Goal: Task Accomplishment & Management: Manage account settings

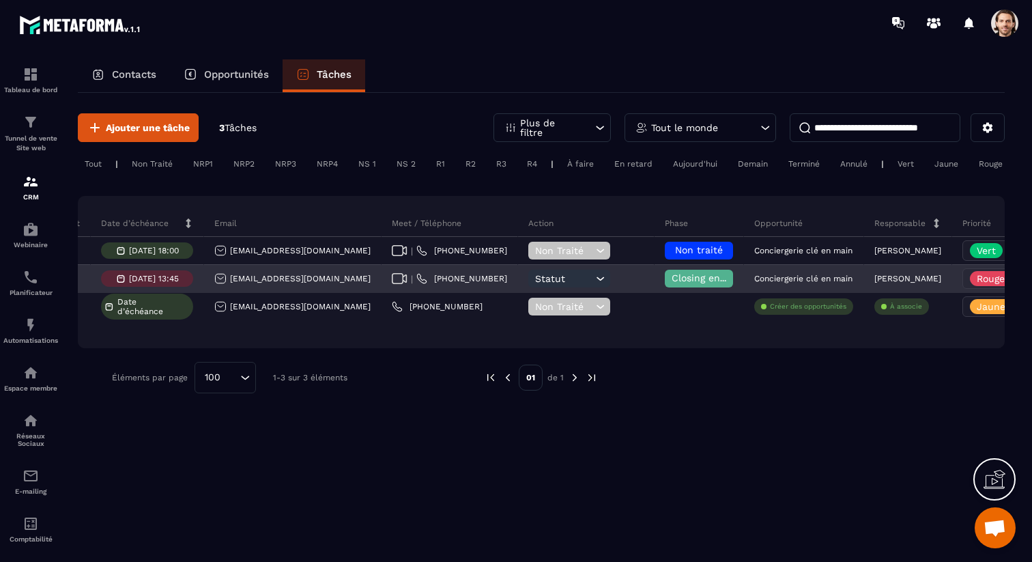
scroll to position [0, 420]
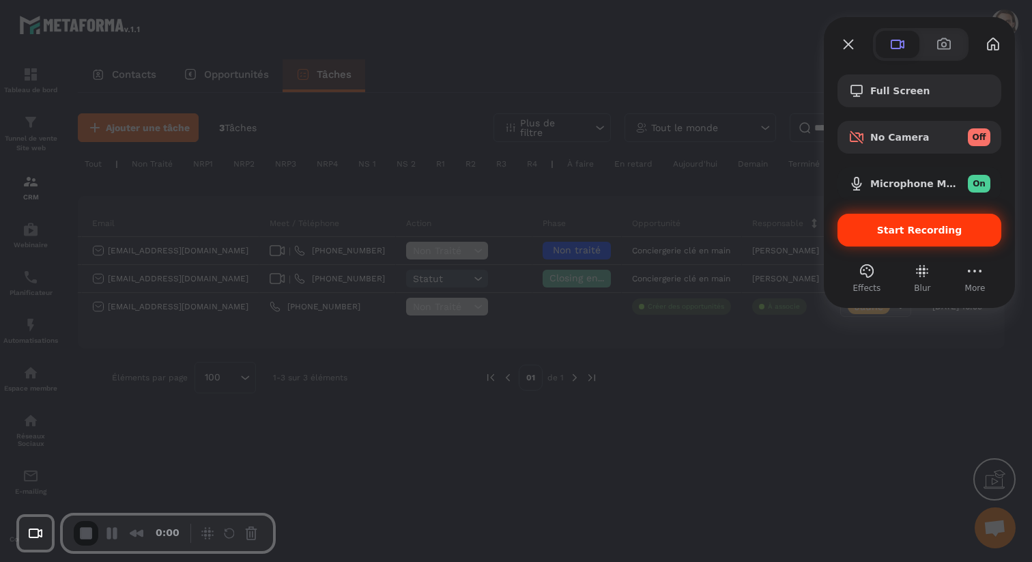
click at [878, 222] on div "Start Recording" at bounding box center [919, 230] width 164 height 33
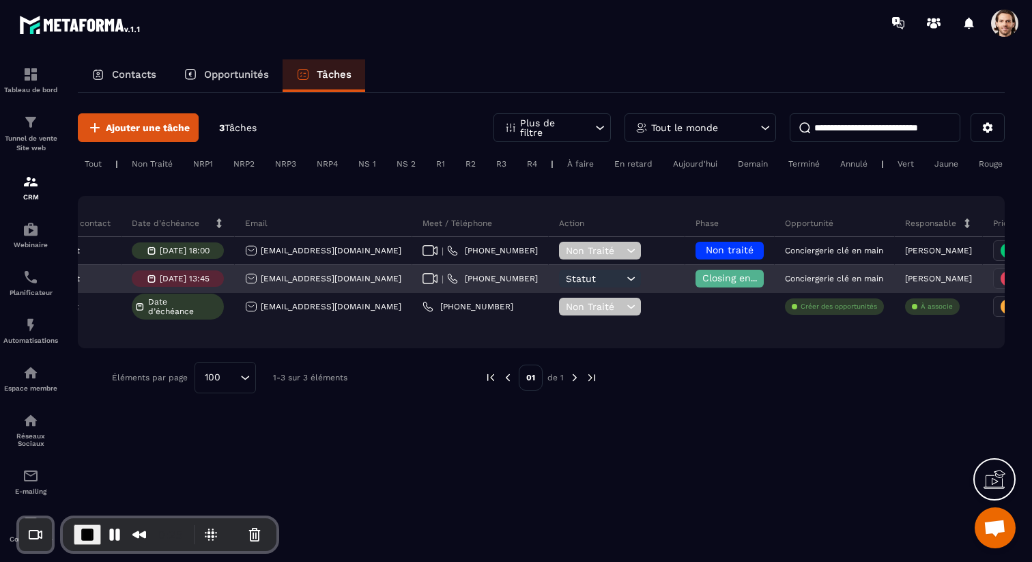
scroll to position [0, 0]
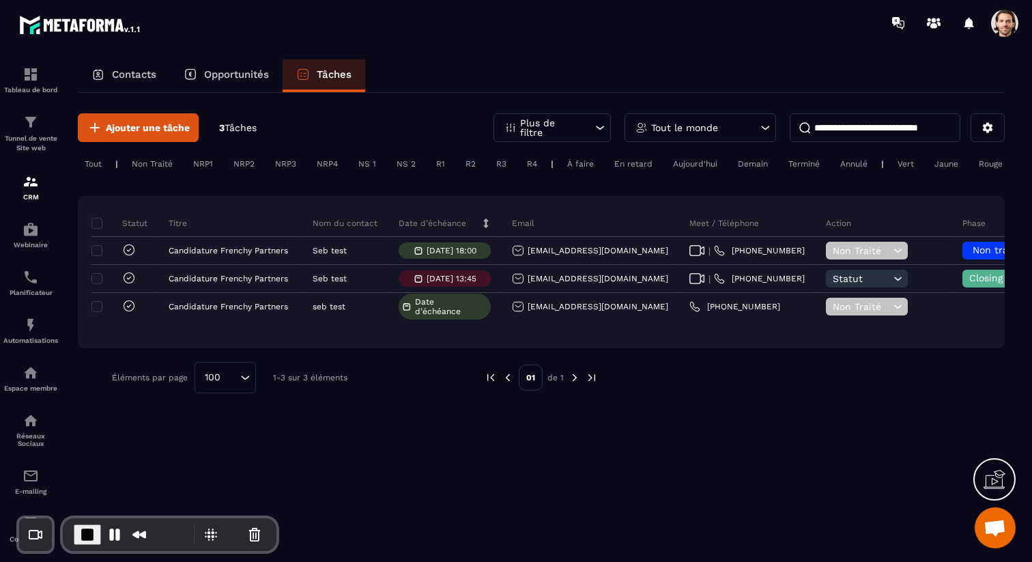
click at [153, 164] on div "Non Traité" at bounding box center [152, 164] width 55 height 16
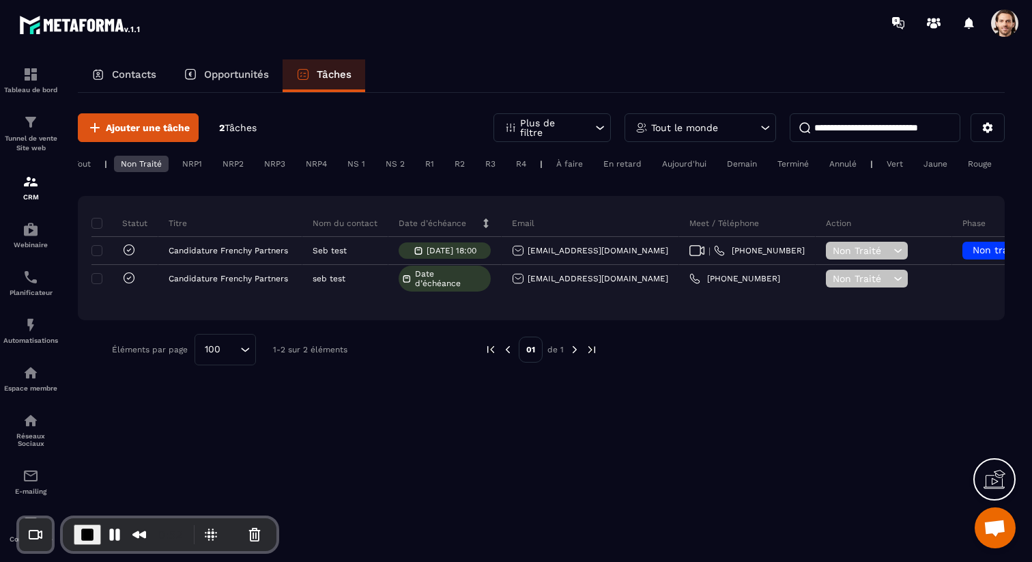
scroll to position [0, 10]
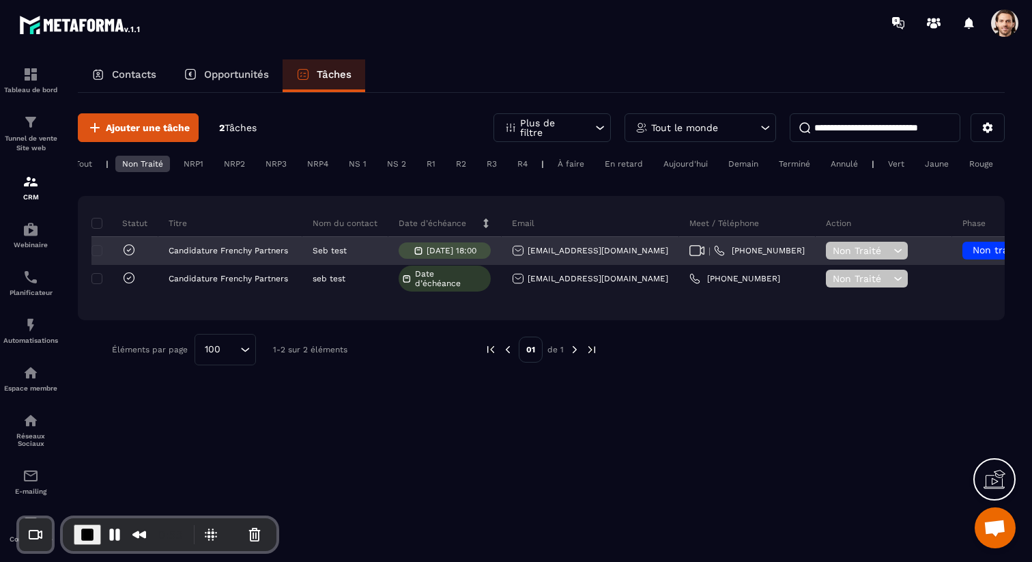
click at [891, 246] on icon at bounding box center [897, 251] width 13 height 14
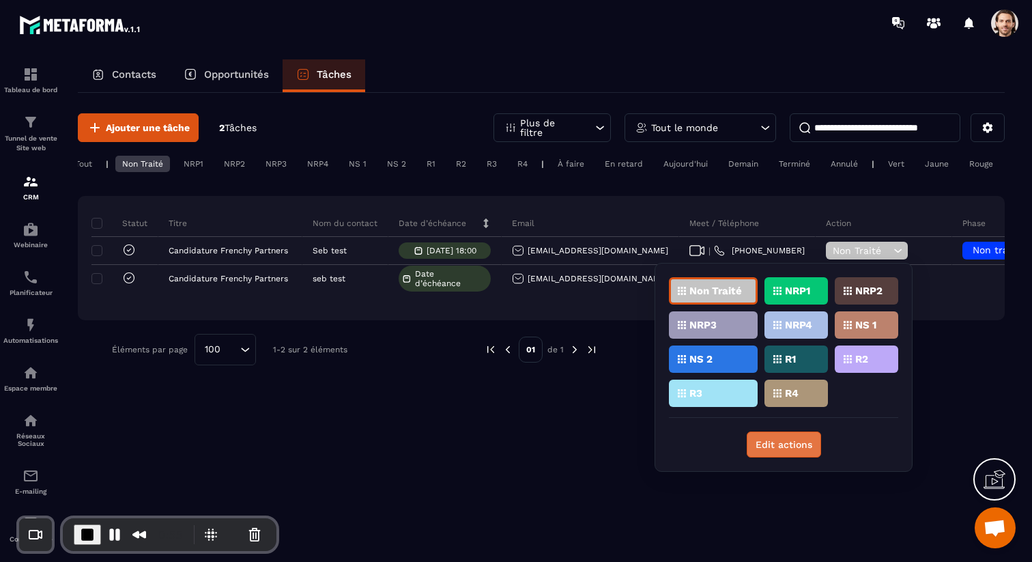
click at [788, 442] on button "Edit actions" at bounding box center [784, 444] width 74 height 26
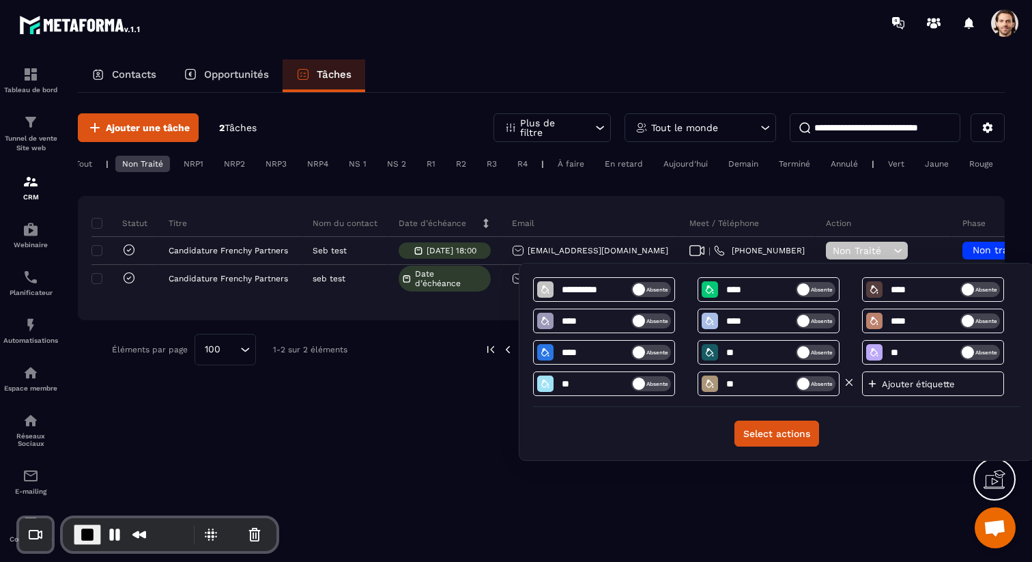
click at [759, 384] on input "**" at bounding box center [760, 384] width 71 height 12
click at [797, 436] on button "Select actions" at bounding box center [776, 433] width 85 height 26
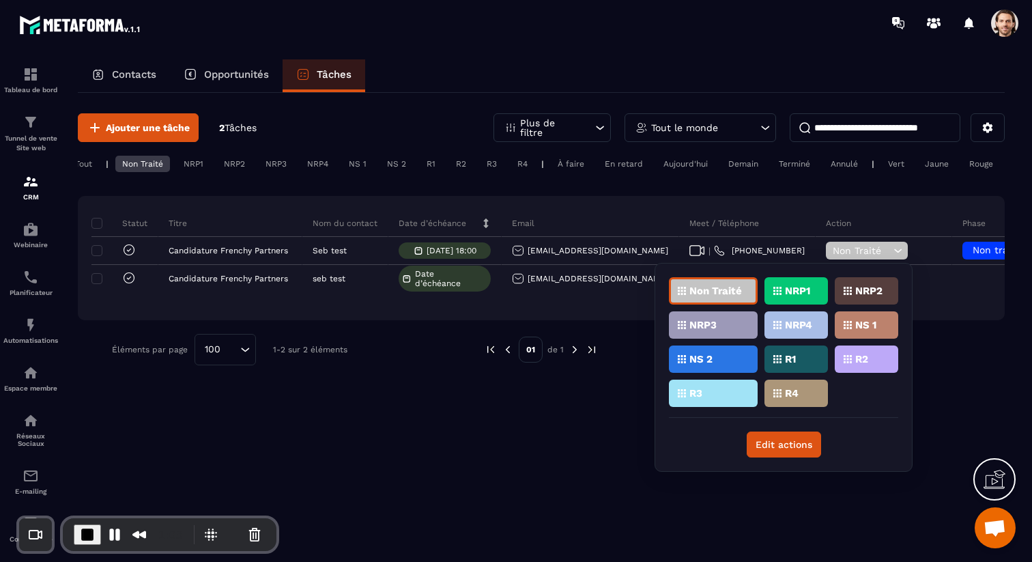
drag, startPoint x: 614, startPoint y: 431, endPoint x: 649, endPoint y: 390, distance: 54.2
click at [614, 431] on div "Ajouter une tâche 2 Tâches Plus de filtre Tout le monde Tout | Non Traité NRP1 …" at bounding box center [541, 326] width 927 height 467
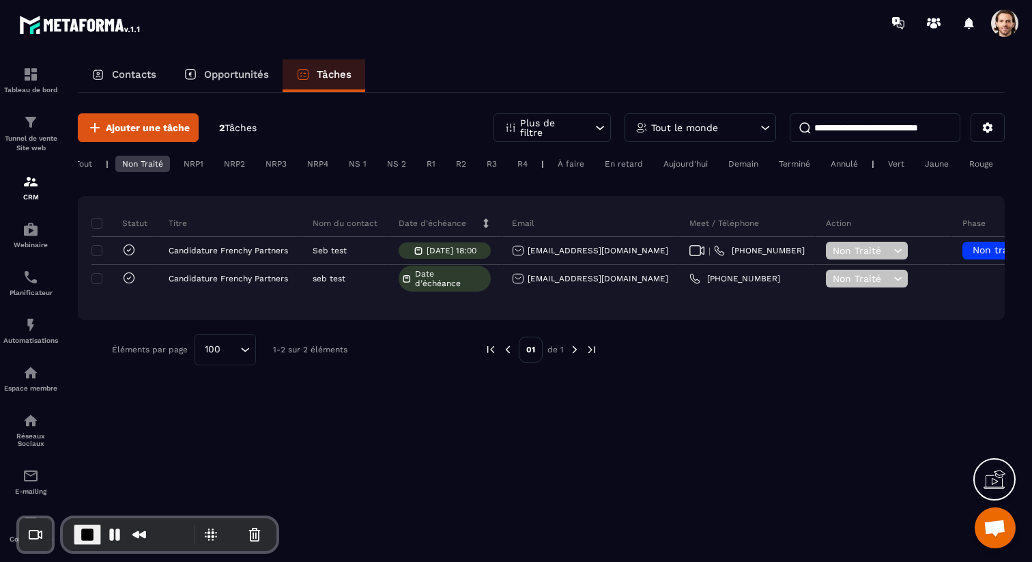
click at [157, 167] on div "Non Traité" at bounding box center [142, 164] width 55 height 16
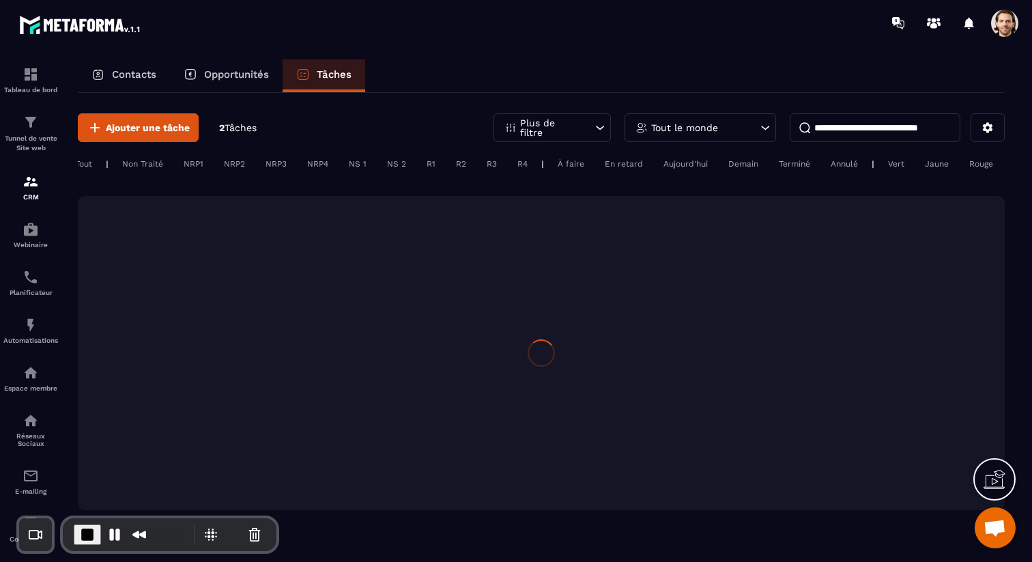
click at [189, 162] on div "NRP1" at bounding box center [193, 164] width 33 height 16
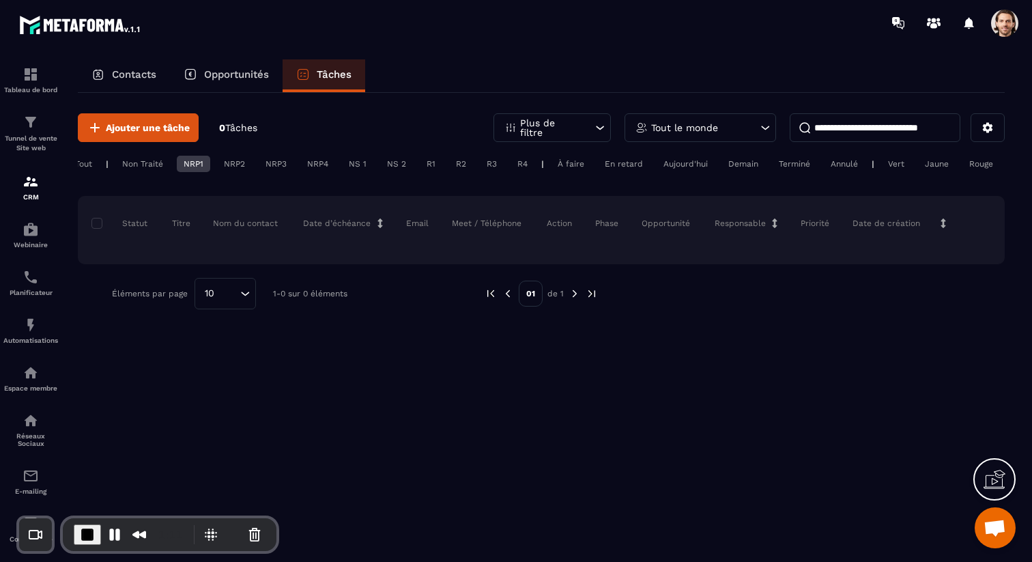
drag, startPoint x: 194, startPoint y: 165, endPoint x: 179, endPoint y: 167, distance: 15.8
click at [194, 165] on div "NRP1" at bounding box center [193, 164] width 33 height 16
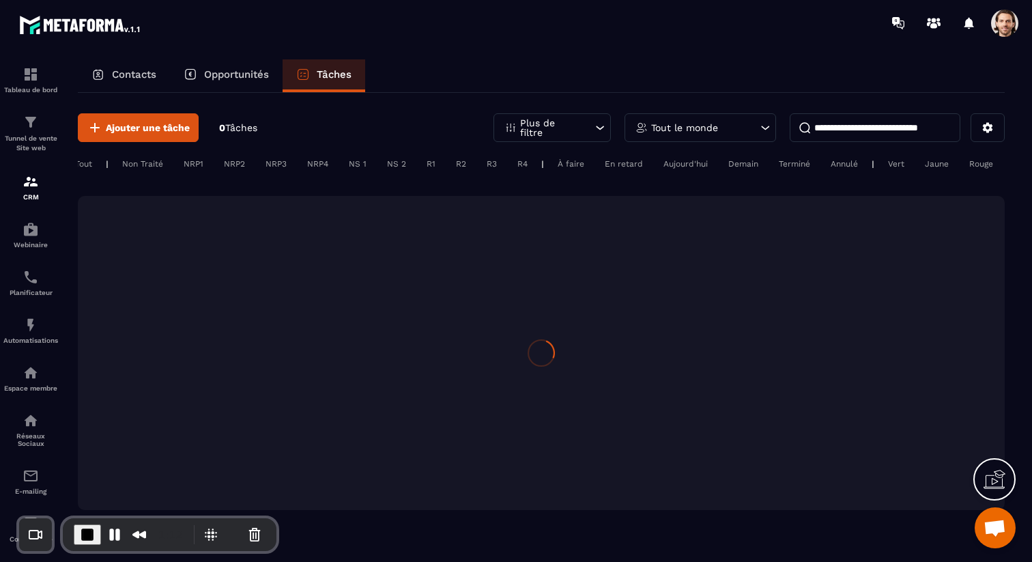
click at [149, 166] on div "Non Traité" at bounding box center [142, 164] width 55 height 16
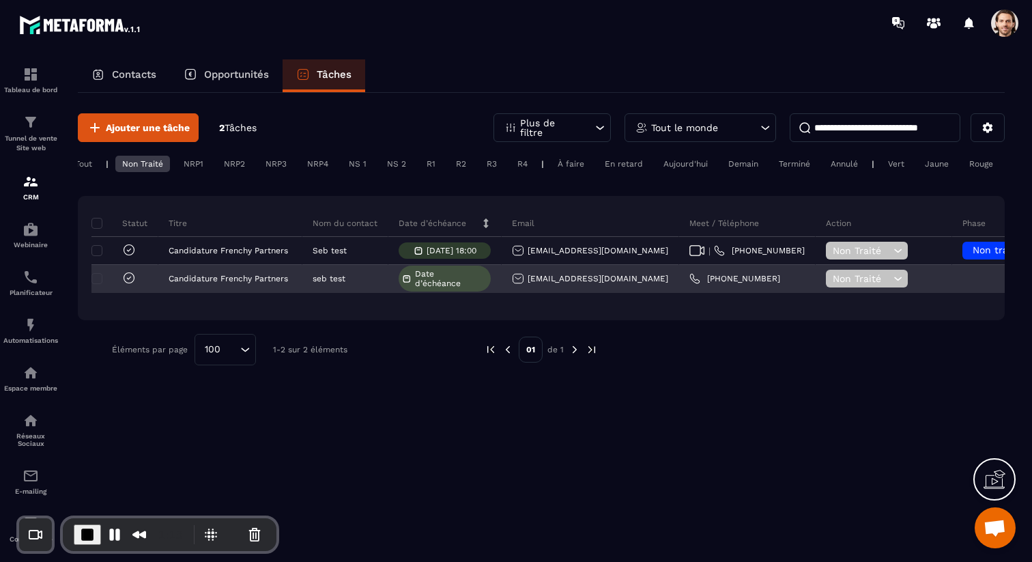
click at [833, 278] on span "Non Traité" at bounding box center [861, 278] width 57 height 11
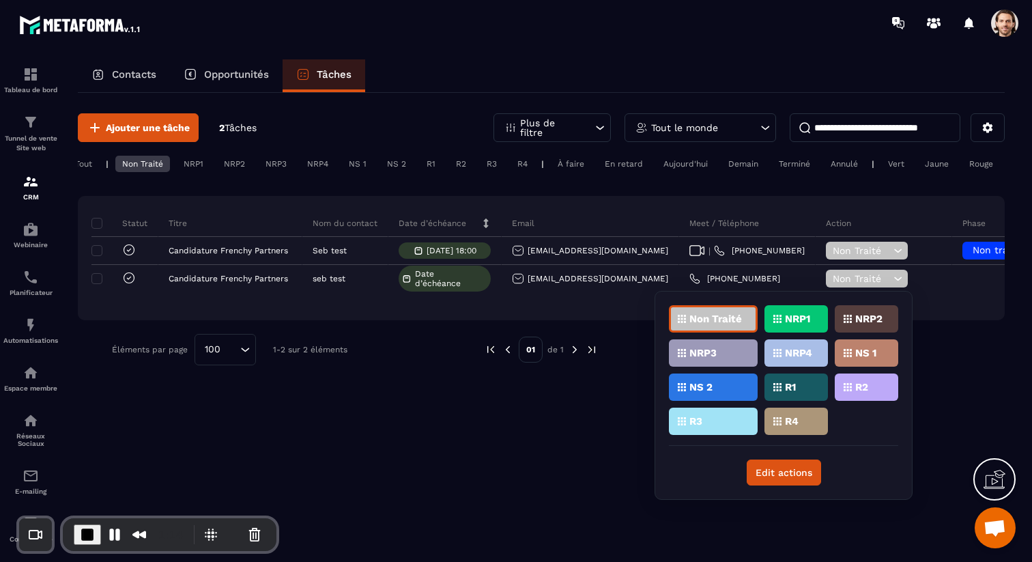
click at [805, 321] on p "NRP1" at bounding box center [797, 319] width 25 height 10
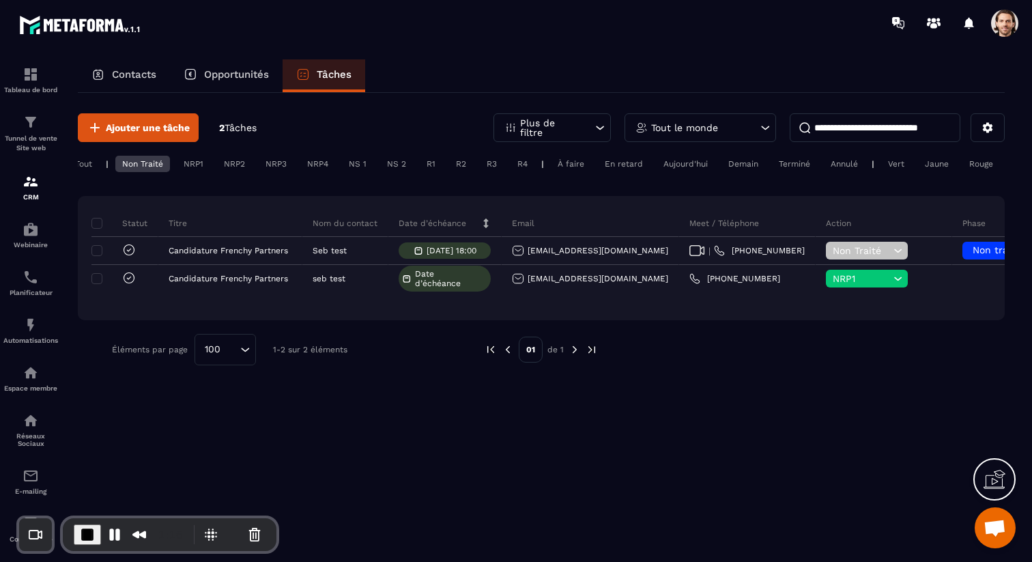
drag, startPoint x: 171, startPoint y: 164, endPoint x: 194, endPoint y: 164, distance: 22.5
click at [172, 164] on div "Tout | Non Traité NRP1 NRP2 NRP3 NRP4 NS 1 NS 2 R1 R2 R3 R4 | À faire En retard…" at bounding box center [541, 166] width 927 height 20
click at [156, 173] on div "Tout | Non Traité NRP1 NRP2 NRP3 NRP4 NS 1 NS 2 R1 R2 R3 R4 | À faire En retard…" at bounding box center [541, 166] width 927 height 20
drag, startPoint x: 160, startPoint y: 164, endPoint x: 176, endPoint y: 164, distance: 15.7
click at [161, 164] on div "Non Traité" at bounding box center [142, 164] width 55 height 16
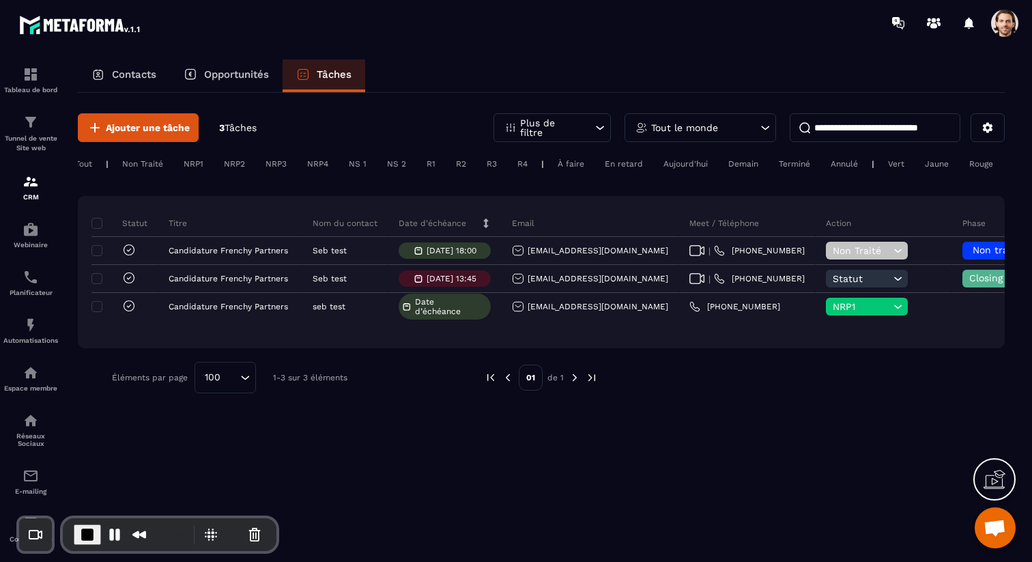
click at [190, 164] on div "NRP1" at bounding box center [193, 164] width 33 height 16
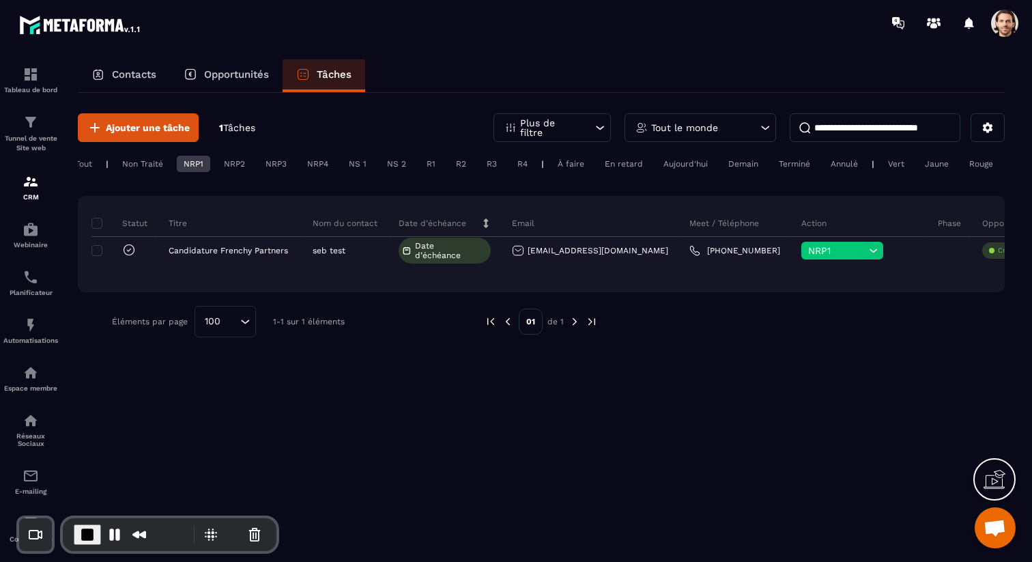
click at [184, 162] on div "NRP1" at bounding box center [193, 164] width 33 height 16
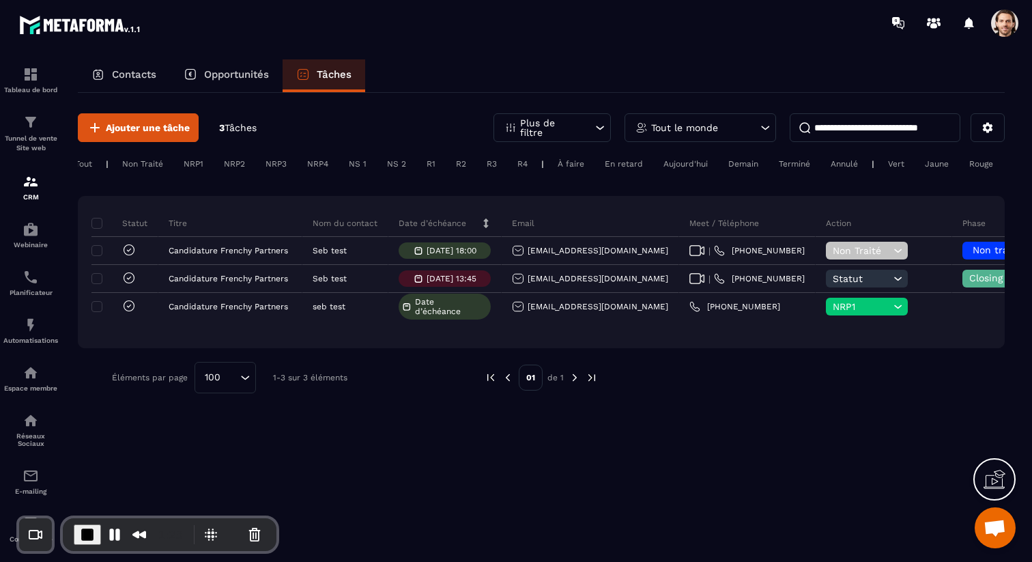
click at [365, 164] on div "NS 1" at bounding box center [357, 164] width 31 height 16
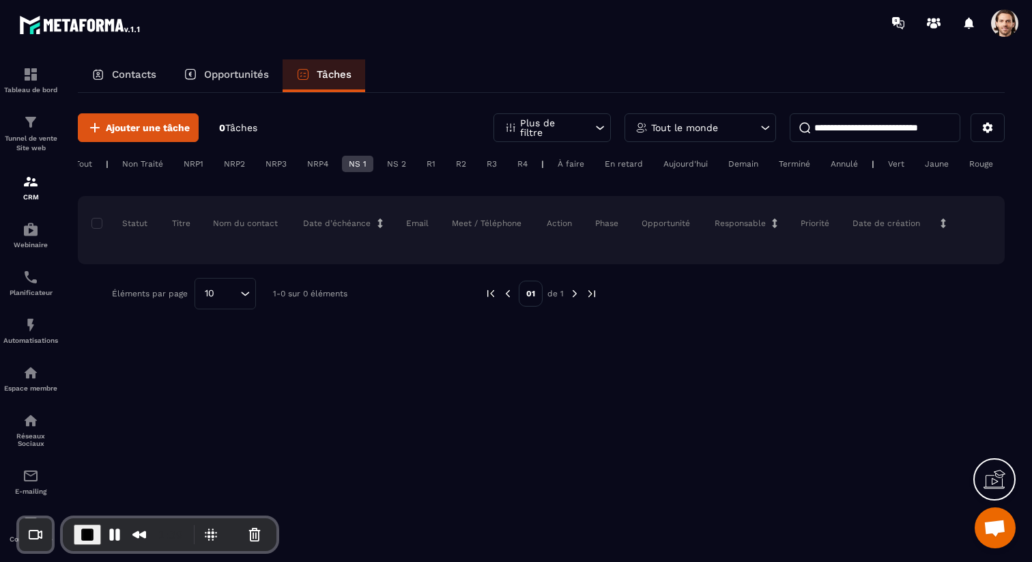
click at [154, 168] on div "Non Traité" at bounding box center [142, 164] width 55 height 16
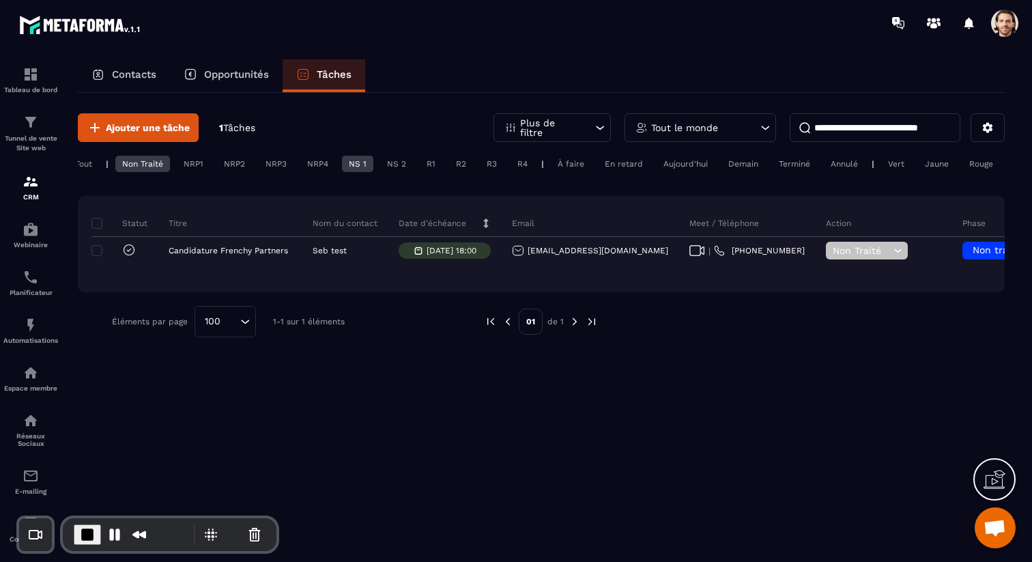
click at [351, 159] on div "NS 1" at bounding box center [357, 164] width 31 height 16
click at [189, 158] on div "NRP1" at bounding box center [193, 164] width 33 height 16
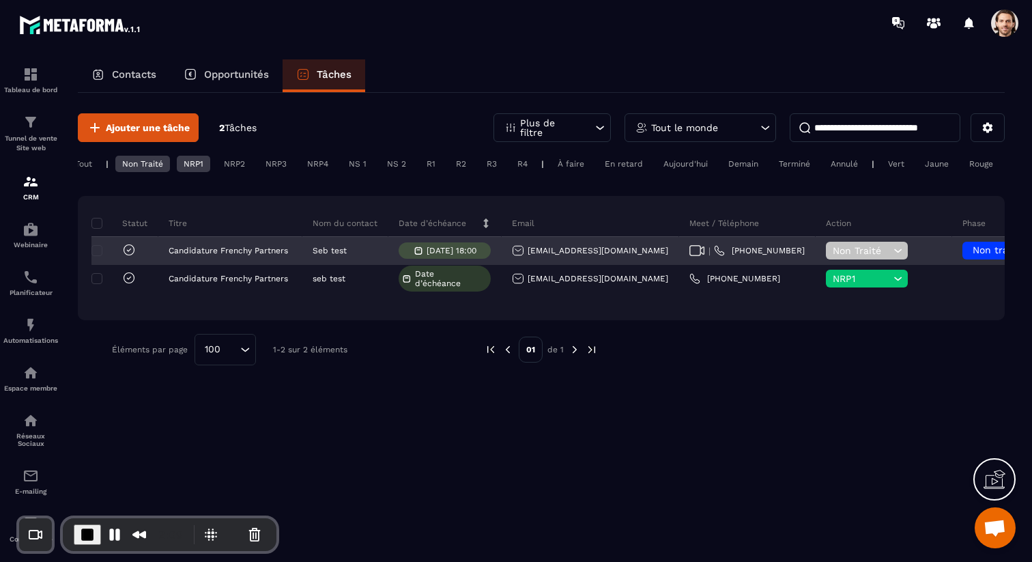
click at [833, 253] on span "Non Traité" at bounding box center [861, 250] width 57 height 11
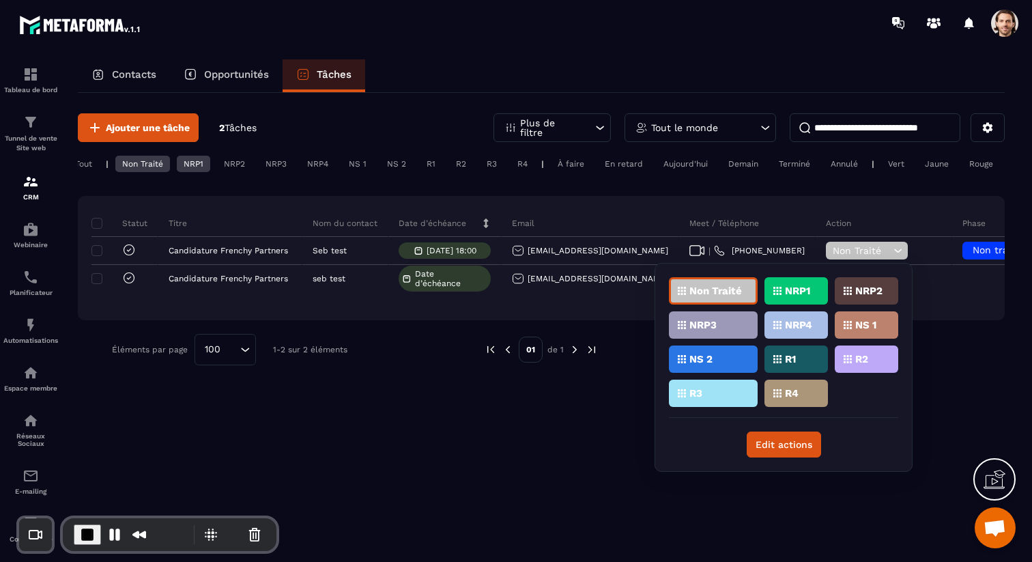
click at [875, 323] on p "NS 1" at bounding box center [865, 325] width 21 height 10
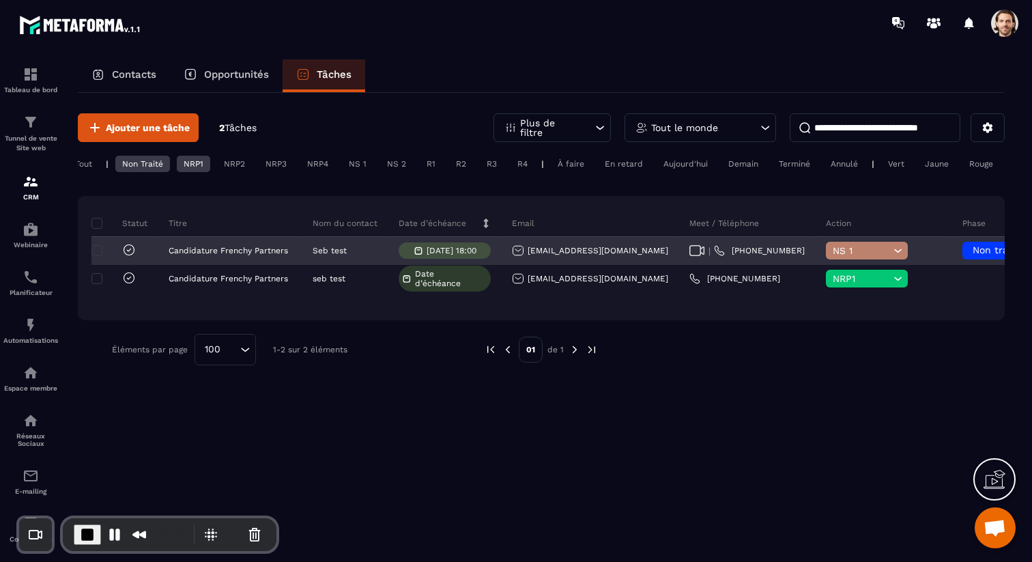
click at [972, 255] on span "Non traité" at bounding box center [996, 249] width 48 height 11
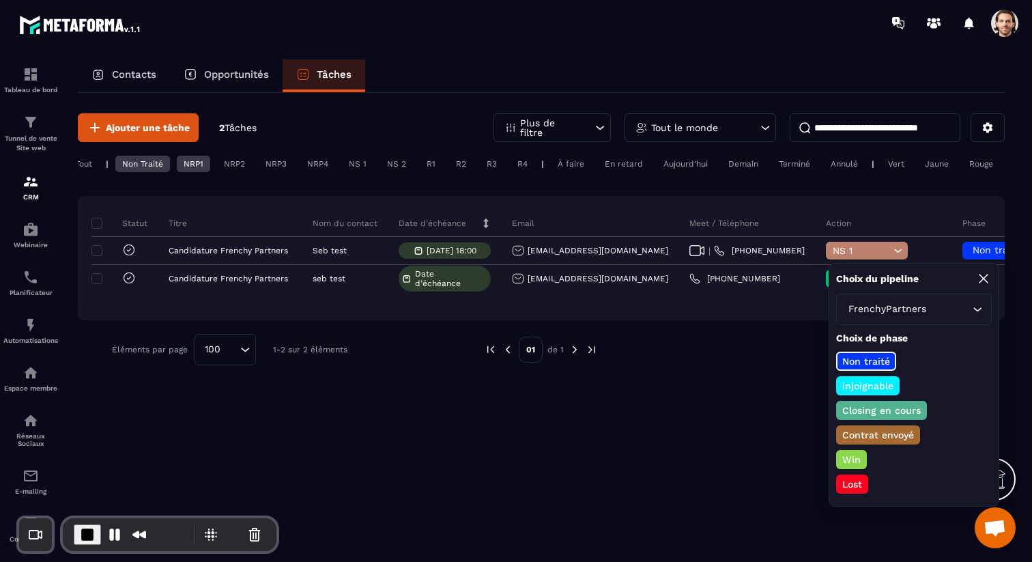
click at [891, 381] on p "injoignable" at bounding box center [867, 386] width 55 height 14
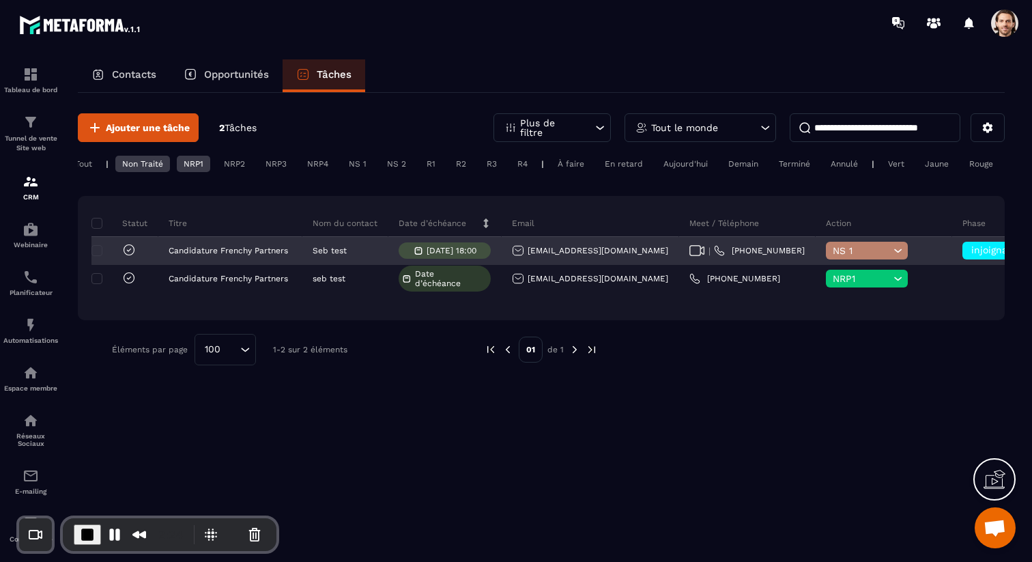
click at [971, 252] on span "injoignable" at bounding box center [996, 249] width 51 height 11
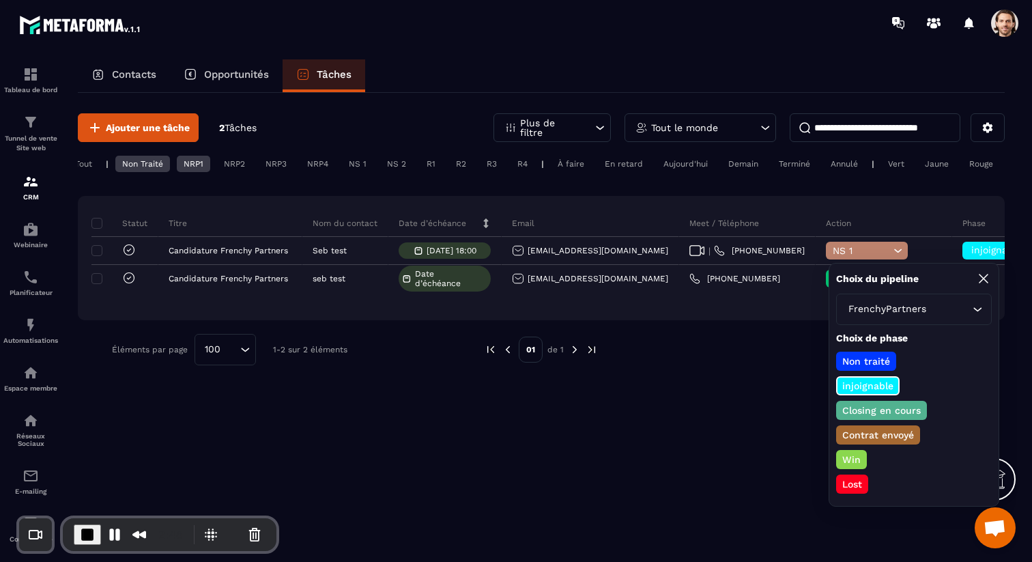
click at [221, 72] on p "Opportunités" at bounding box center [236, 74] width 65 height 12
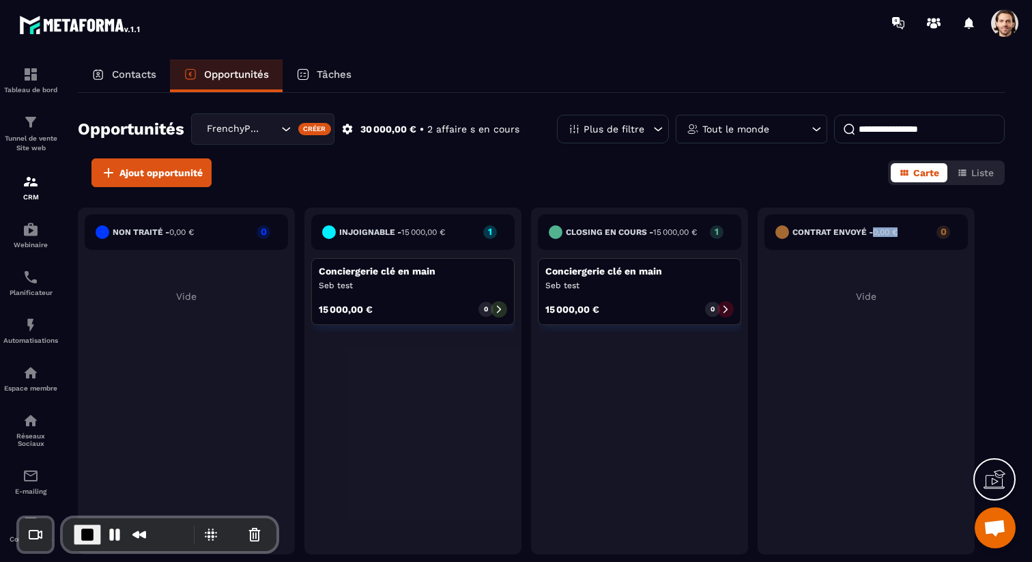
drag, startPoint x: 875, startPoint y: 233, endPoint x: 910, endPoint y: 232, distance: 35.5
click at [904, 231] on div "Contrat envoyé - 0,00 € 0" at bounding box center [865, 231] width 203 height 35
click at [346, 130] on icon at bounding box center [348, 129] width 10 height 10
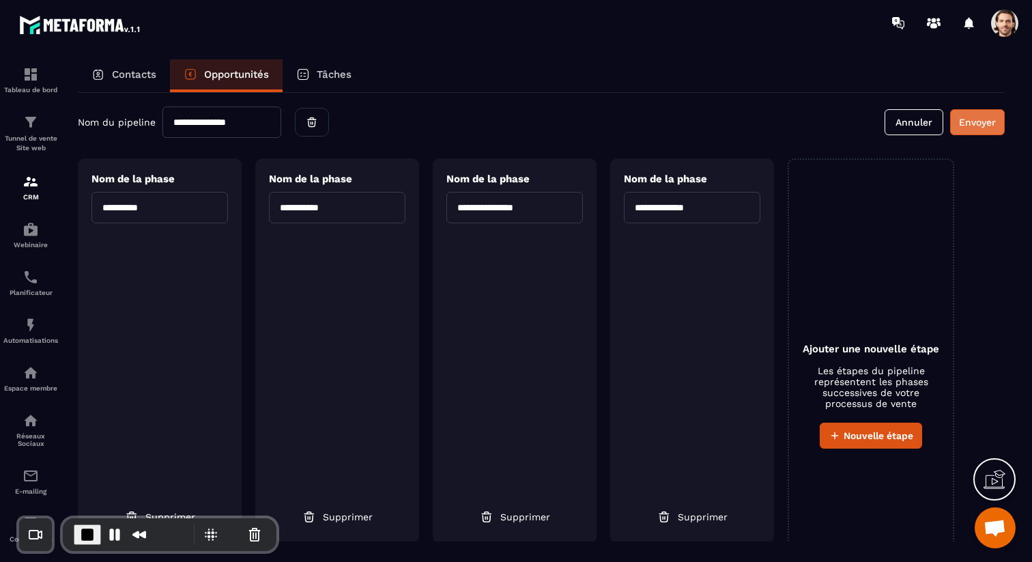
click at [982, 130] on button "Envoyer" at bounding box center [977, 122] width 55 height 26
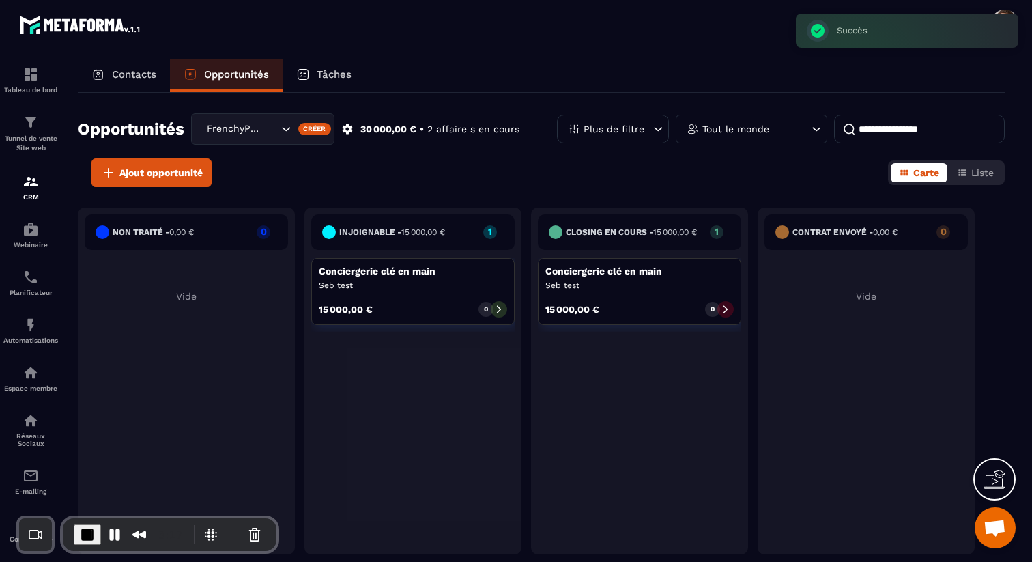
click at [328, 74] on p "Tâches" at bounding box center [334, 74] width 35 height 12
